Goal: Task Accomplishment & Management: Use online tool/utility

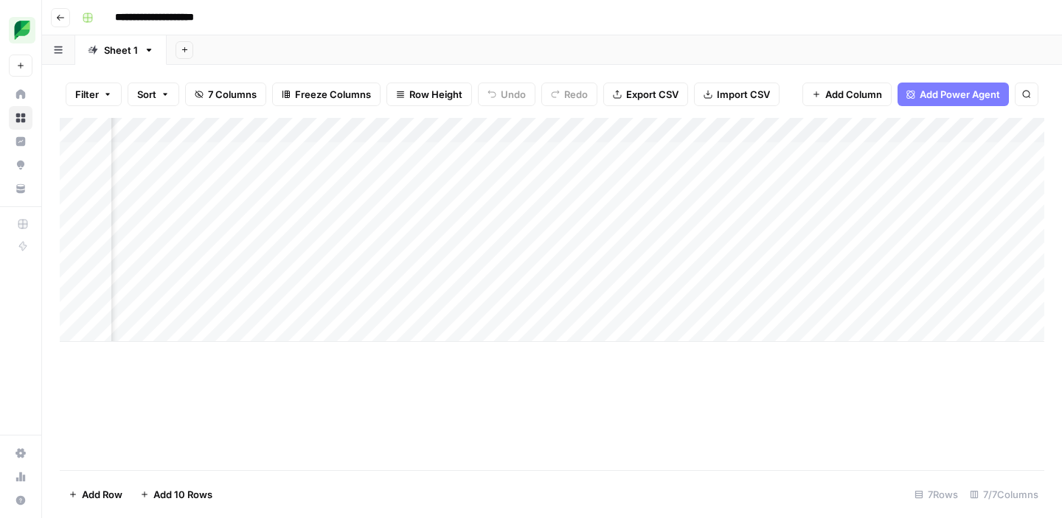
scroll to position [0, 137]
click at [464, 158] on div "Add Column" at bounding box center [552, 230] width 984 height 224
click at [614, 160] on div "Add Column" at bounding box center [552, 230] width 984 height 224
click at [725, 156] on div "Add Column" at bounding box center [552, 230] width 984 height 224
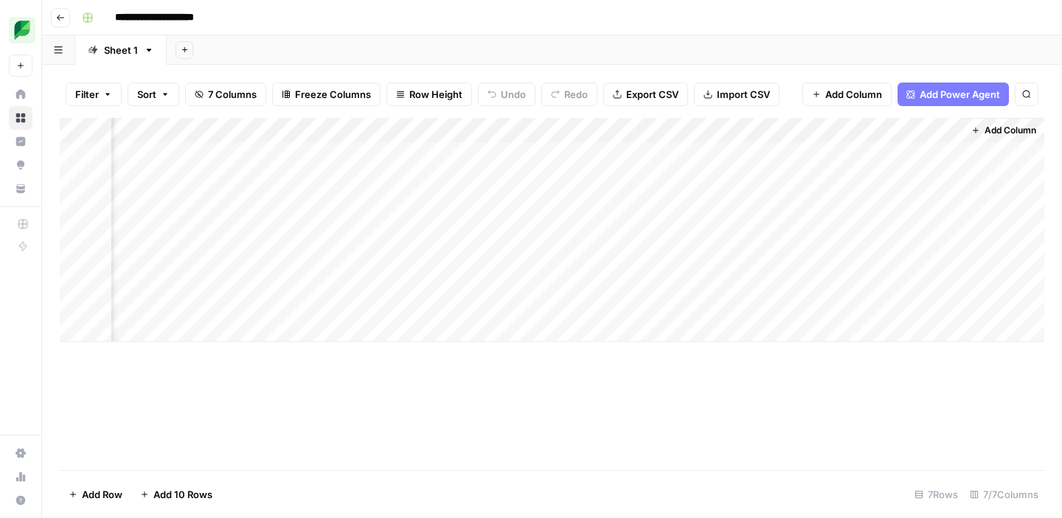
click at [725, 156] on div "Add Column" at bounding box center [552, 230] width 984 height 224
click at [741, 212] on div "Add Column" at bounding box center [552, 230] width 984 height 224
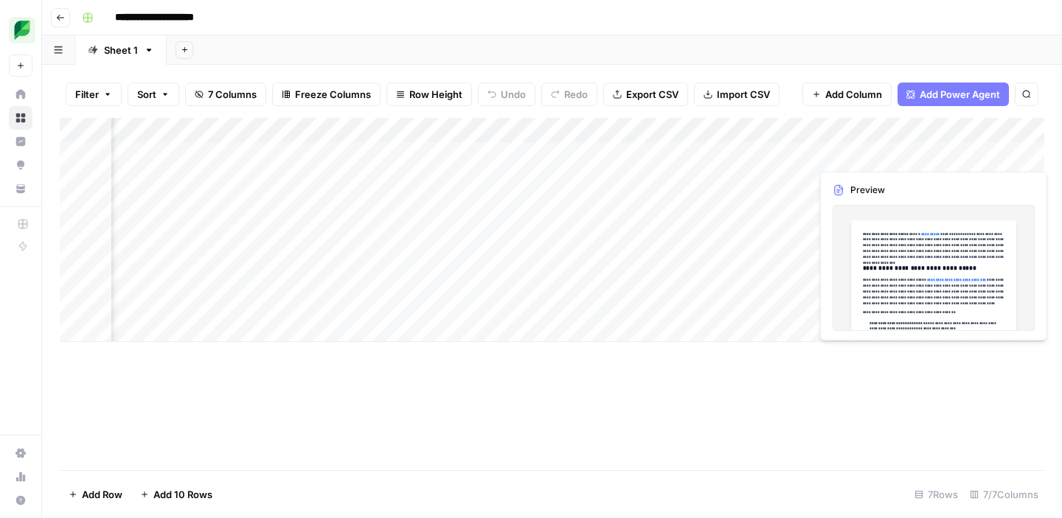
click at [853, 153] on div "Add Column" at bounding box center [552, 230] width 984 height 224
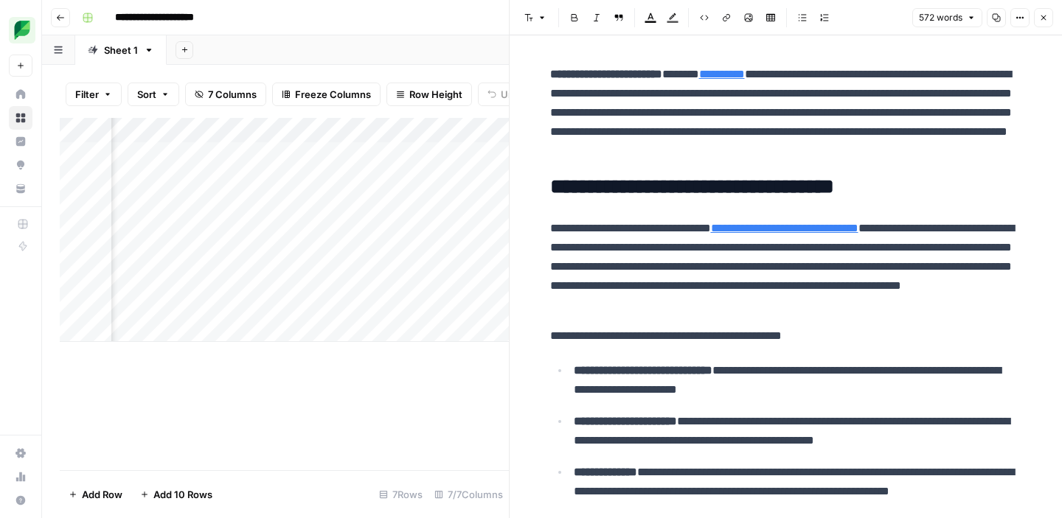
click at [1039, 18] on icon "button" at bounding box center [1043, 17] width 9 height 9
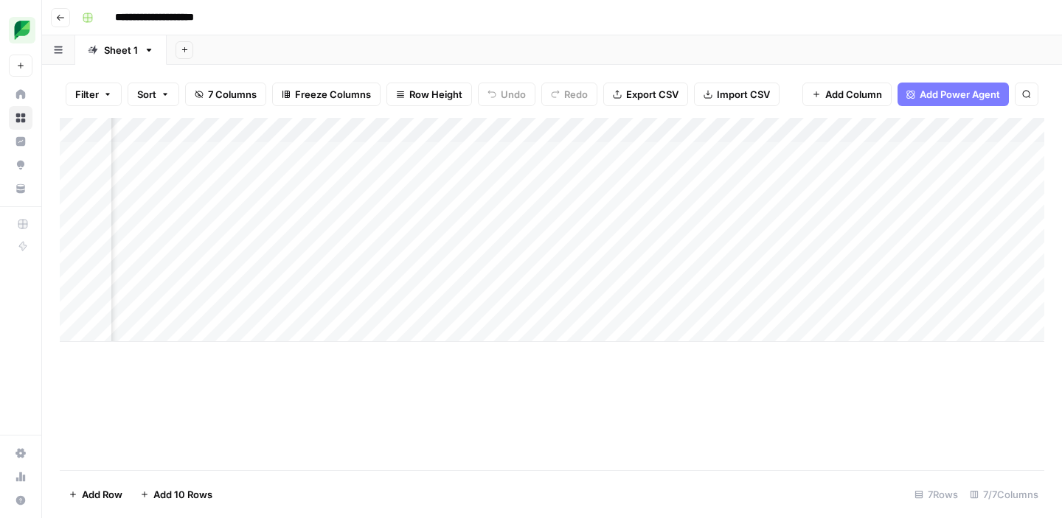
scroll to position [0, 343]
click at [756, 156] on div "Add Column" at bounding box center [552, 230] width 984 height 224
click at [824, 196] on div "Add Column" at bounding box center [552, 230] width 984 height 224
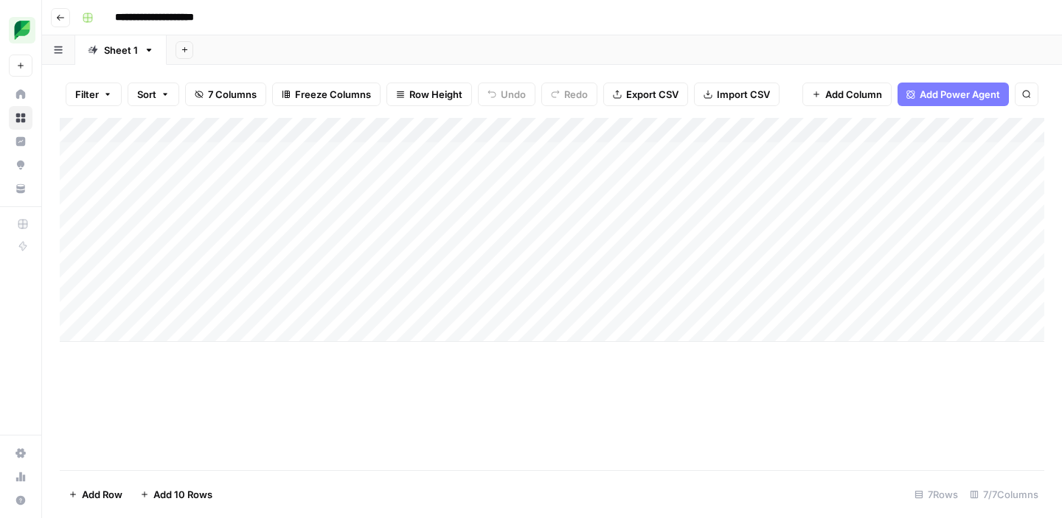
click at [375, 159] on div "Add Column" at bounding box center [552, 230] width 984 height 224
click at [582, 153] on div "Add Column" at bounding box center [552, 230] width 984 height 224
click at [367, 160] on div "Add Column" at bounding box center [552, 230] width 984 height 224
click at [187, 152] on div "Add Column" at bounding box center [552, 230] width 984 height 224
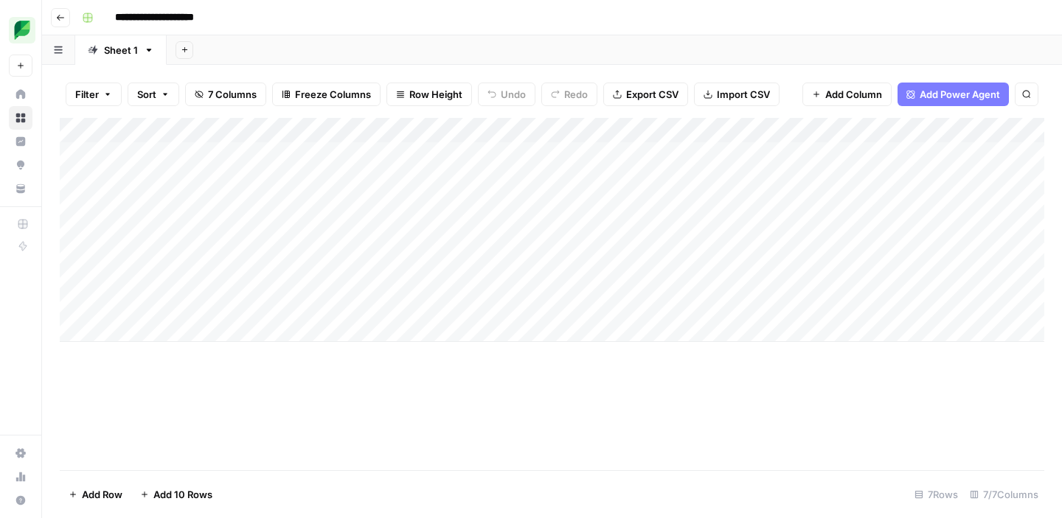
click at [187, 152] on div "Add Column" at bounding box center [552, 230] width 984 height 224
click at [406, 151] on div "Add Column" at bounding box center [552, 230] width 984 height 224
type textarea "**********"
click at [423, 510] on footer "Add Row Add 10 Rows 7 Rows 7/7 Columns" at bounding box center [552, 494] width 984 height 48
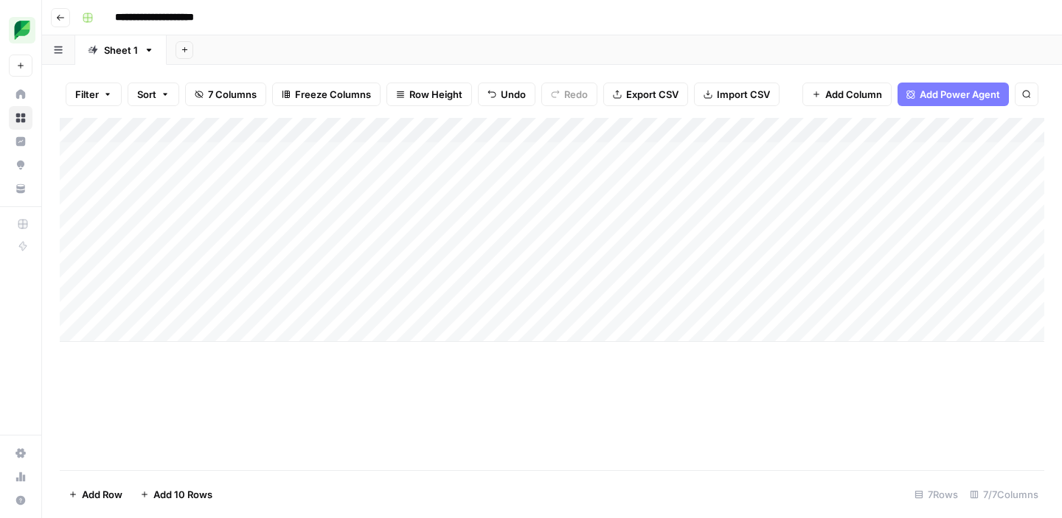
click at [434, 453] on div "Add Column" at bounding box center [552, 294] width 984 height 352
click at [702, 150] on div "Add Column" at bounding box center [552, 230] width 984 height 224
